Goal: Check status

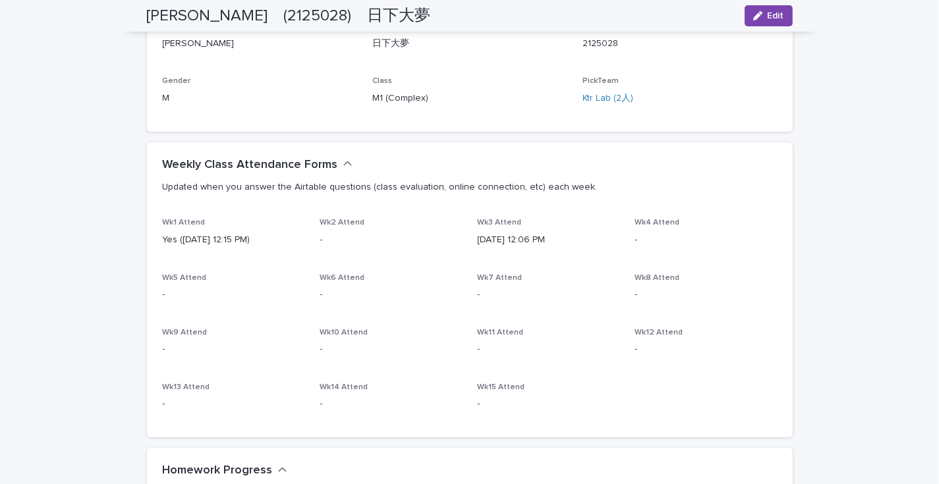
scroll to position [361, 0]
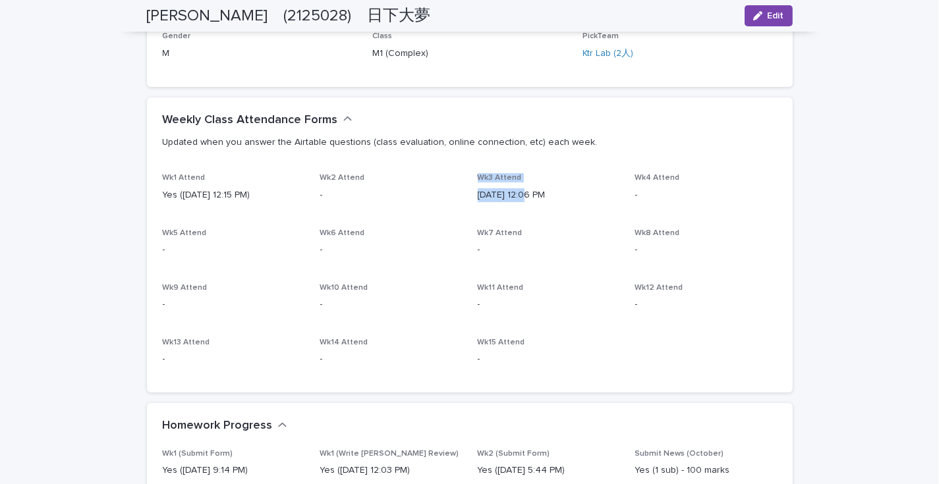
drag, startPoint x: 475, startPoint y: 175, endPoint x: 538, endPoint y: 211, distance: 72.9
click at [538, 211] on div "Wk3 Attend [DATE] 12:06 PM" at bounding box center [548, 192] width 142 height 39
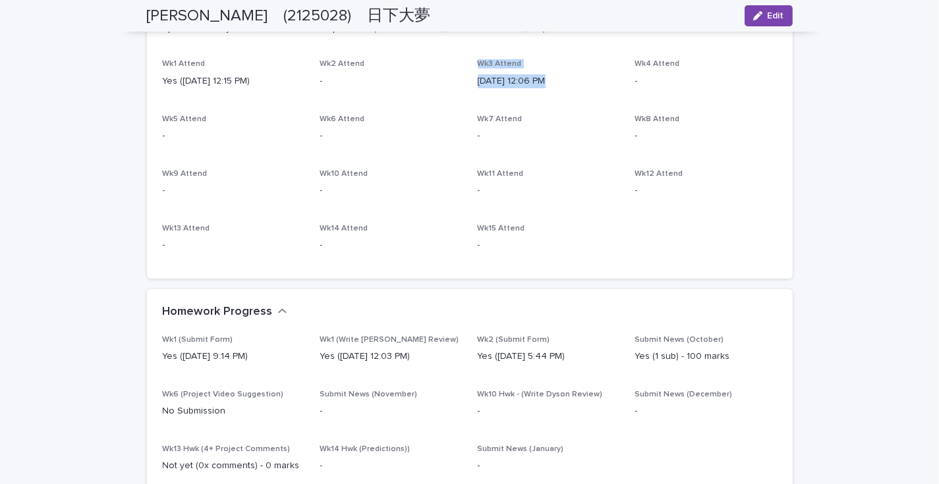
scroll to position [497, 0]
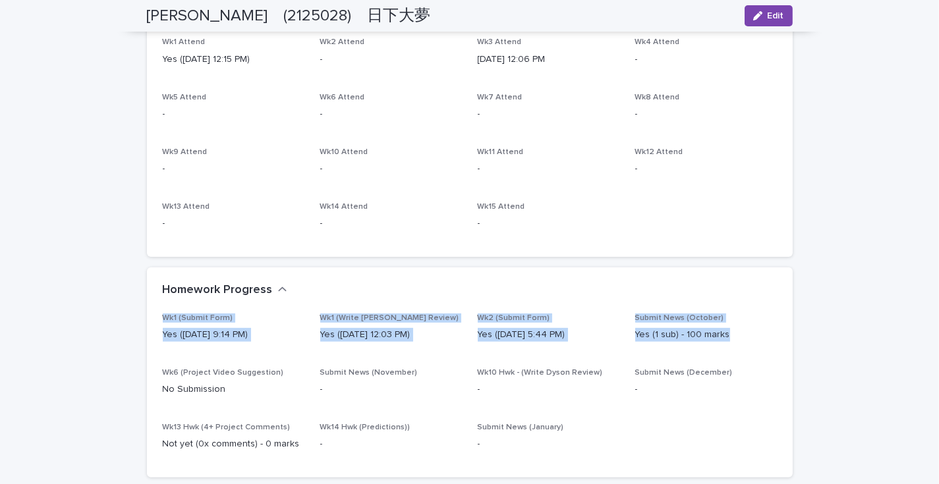
drag, startPoint x: 630, startPoint y: 306, endPoint x: 716, endPoint y: 348, distance: 95.7
click at [716, 348] on section "Homework Progress Wk1 (Submit Form) Yes ([DATE] 9:14 PM) Wk1 (Write [PERSON_NAM…" at bounding box center [469, 372] width 645 height 210
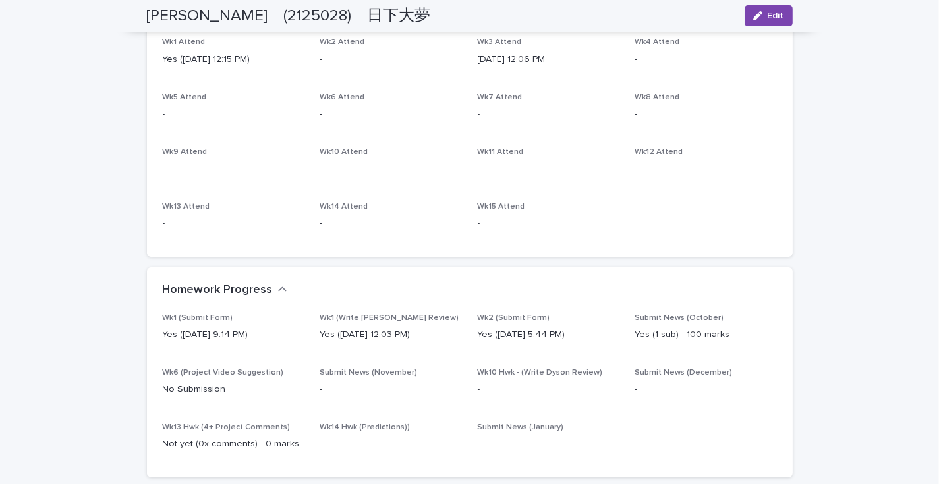
click at [691, 310] on div "Homework Progress" at bounding box center [469, 290] width 645 height 46
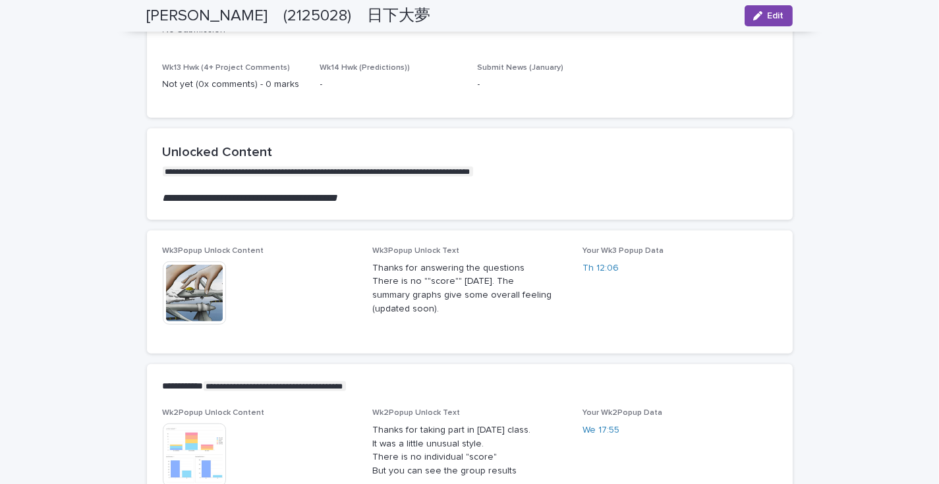
scroll to position [858, 0]
